Goal: Task Accomplishment & Management: Use online tool/utility

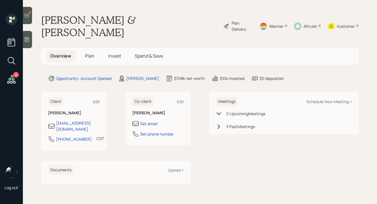
click at [89, 53] on span "Plan" at bounding box center [89, 56] width 9 height 6
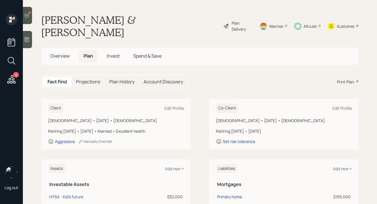
click at [112, 53] on span "Invest" at bounding box center [113, 56] width 13 height 6
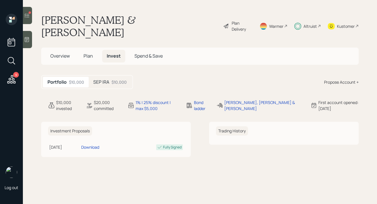
click at [115, 79] on div "$10,000" at bounding box center [119, 82] width 15 height 6
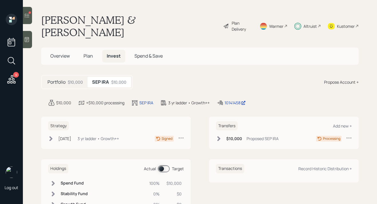
click at [221, 136] on icon at bounding box center [219, 139] width 6 height 6
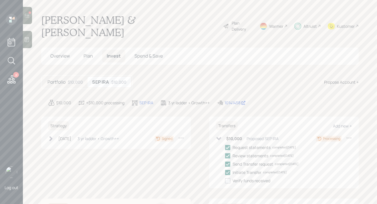
click at [27, 16] on icon at bounding box center [27, 16] width 6 height 6
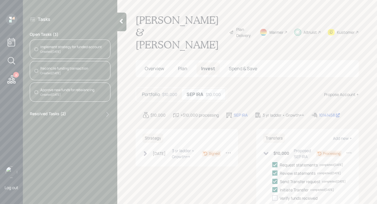
click at [59, 72] on div "Created [DATE]" at bounding box center [64, 73] width 48 height 4
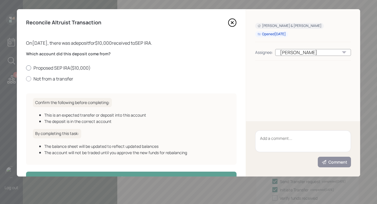
click at [47, 67] on label "Proposed SEP IRA ( $10,000 )" at bounding box center [131, 68] width 211 height 6
click at [26, 68] on input "Proposed SEP IRA ( $10,000 )" at bounding box center [26, 68] width 0 height 0
radio input "true"
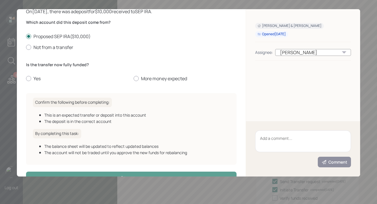
scroll to position [41, 0]
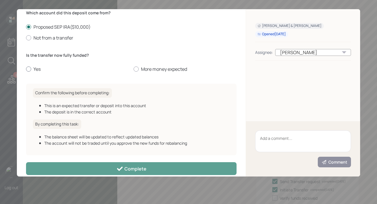
click at [30, 68] on div at bounding box center [28, 68] width 5 height 5
click at [26, 69] on input "Yes" at bounding box center [26, 69] width 0 height 0
radio input "true"
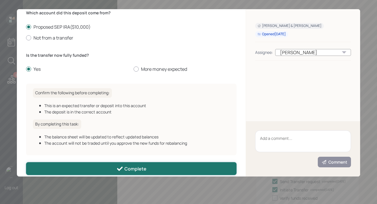
click at [53, 166] on button "Complete" at bounding box center [131, 168] width 211 height 13
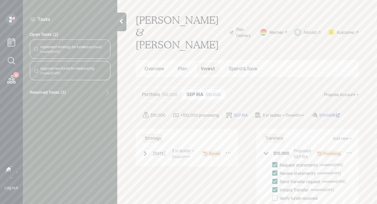
click at [60, 70] on div "Approve new funds for rebalancing" at bounding box center [67, 68] width 54 height 5
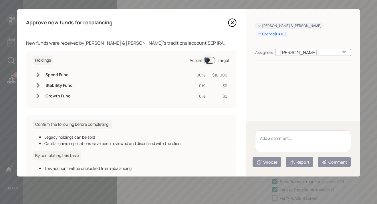
scroll to position [33, 0]
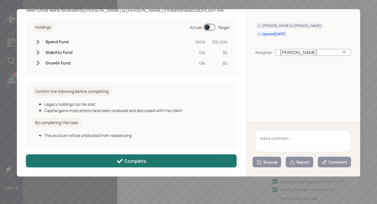
click at [129, 163] on div "Complete" at bounding box center [131, 160] width 30 height 7
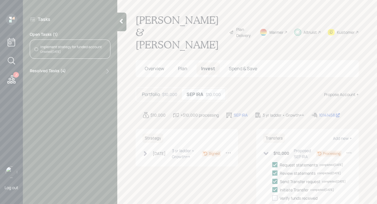
click at [73, 58] on div "Implement strategy for funded account Created [DATE]" at bounding box center [70, 48] width 81 height 19
checkbox input "true"
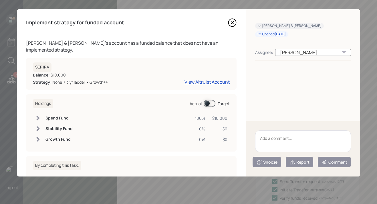
scroll to position [49, 0]
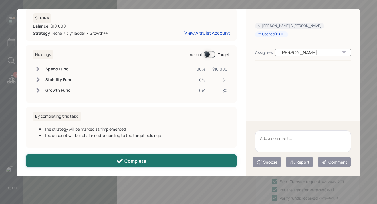
click at [147, 163] on button "Complete" at bounding box center [131, 160] width 211 height 13
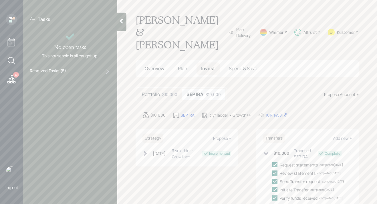
click at [16, 79] on icon at bounding box center [11, 79] width 10 height 10
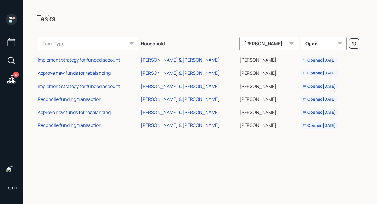
click at [170, 127] on div "[PERSON_NAME] & [PERSON_NAME]" at bounding box center [180, 125] width 79 height 6
